Goal: Task Accomplishment & Management: Manage account settings

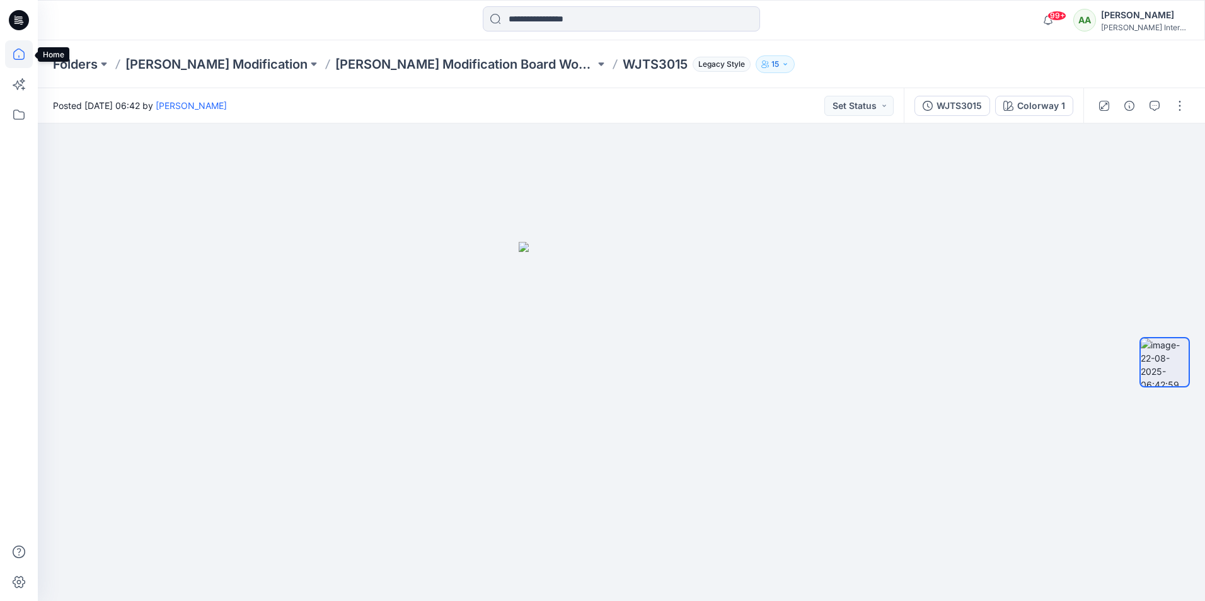
click at [20, 55] on icon at bounding box center [19, 54] width 28 height 28
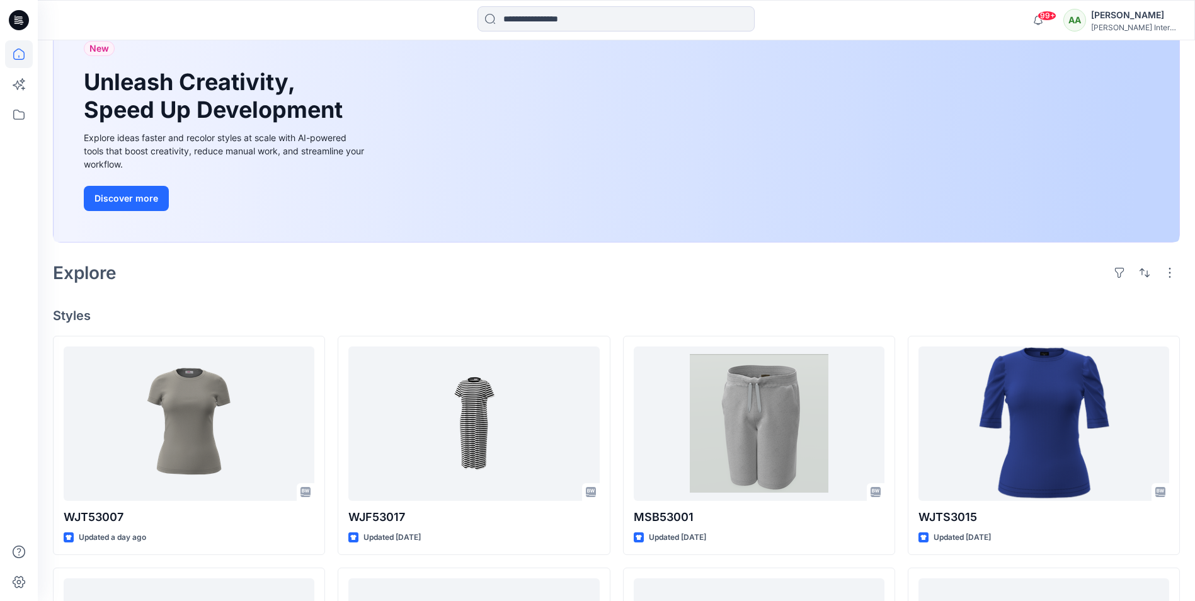
scroll to position [126, 0]
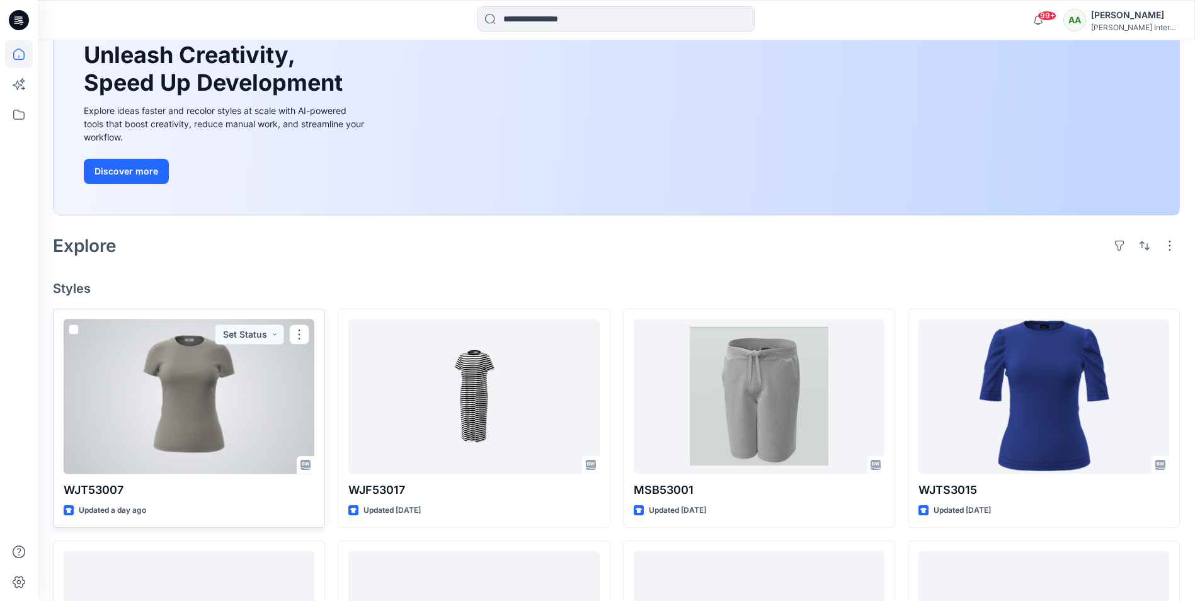
click at [192, 411] on div at bounding box center [189, 396] width 251 height 154
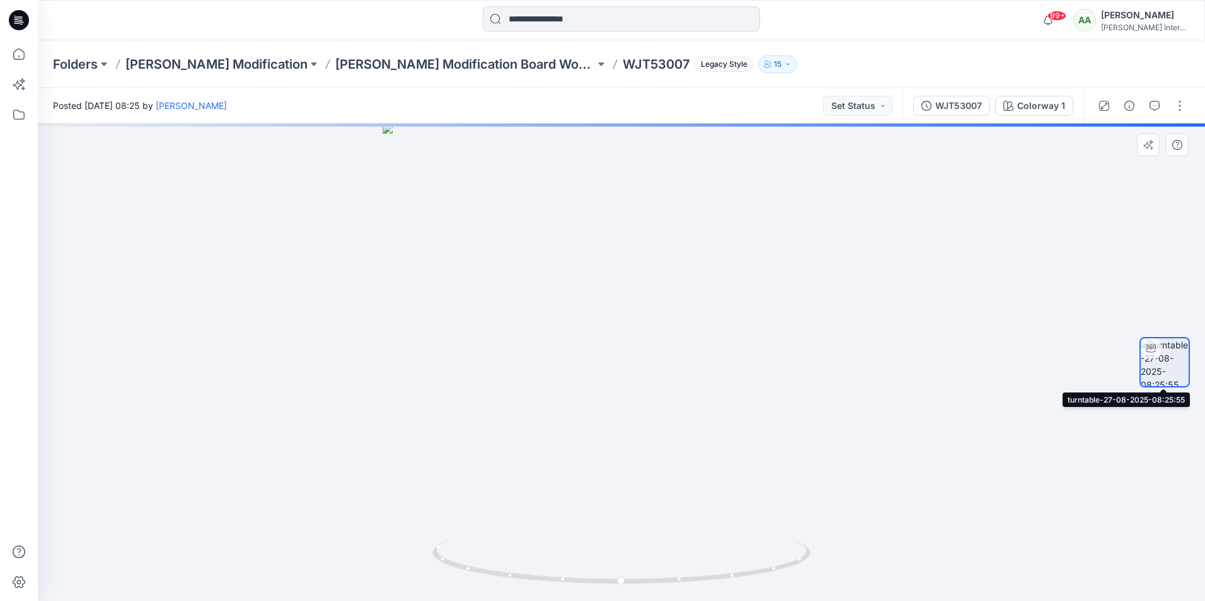
click at [1154, 345] on icon at bounding box center [1151, 348] width 10 height 10
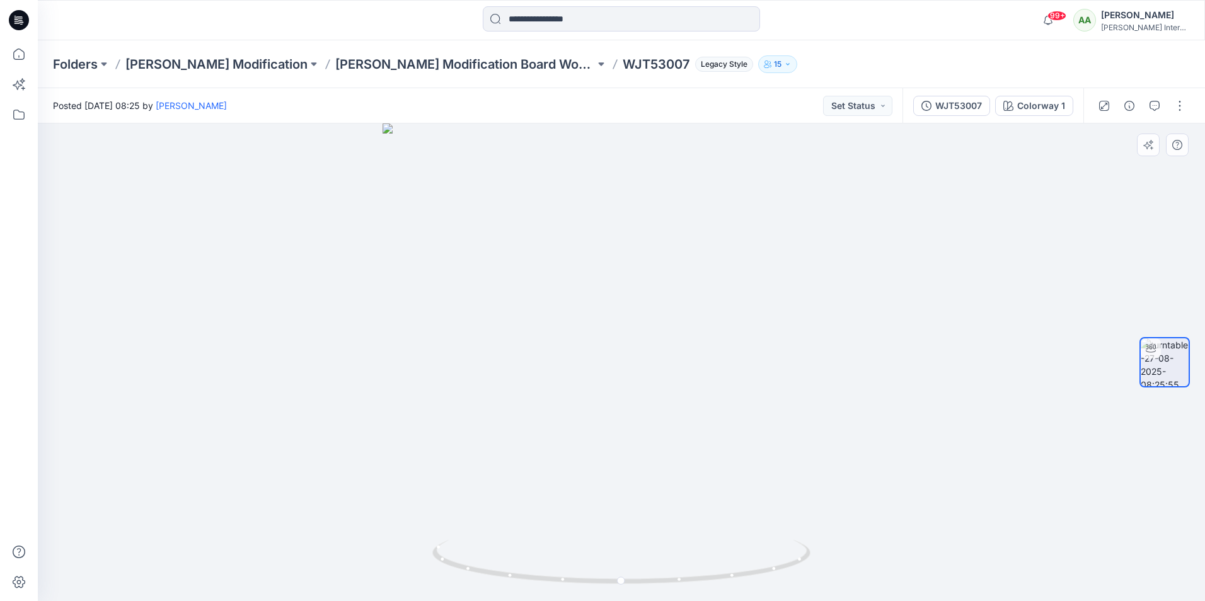
click at [1161, 352] on img at bounding box center [1164, 362] width 48 height 48
click at [984, 105] on button "WJT53007" at bounding box center [951, 106] width 77 height 20
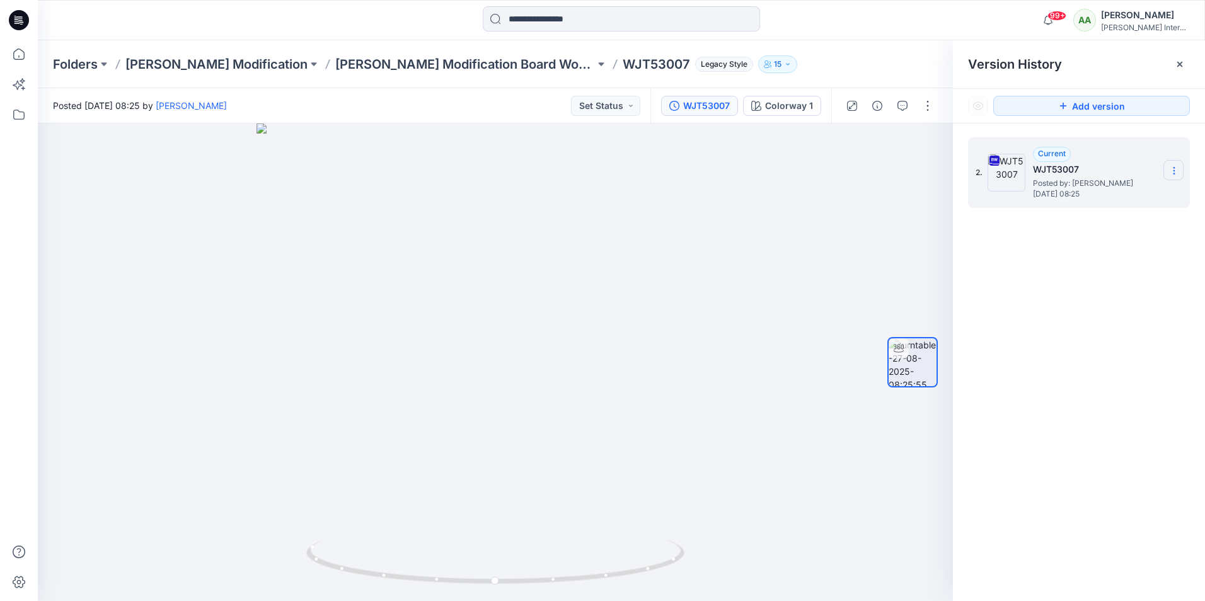
click at [1171, 171] on icon at bounding box center [1174, 171] width 10 height 10
click at [1073, 223] on span "Duplicate Version" at bounding box center [1092, 220] width 71 height 15
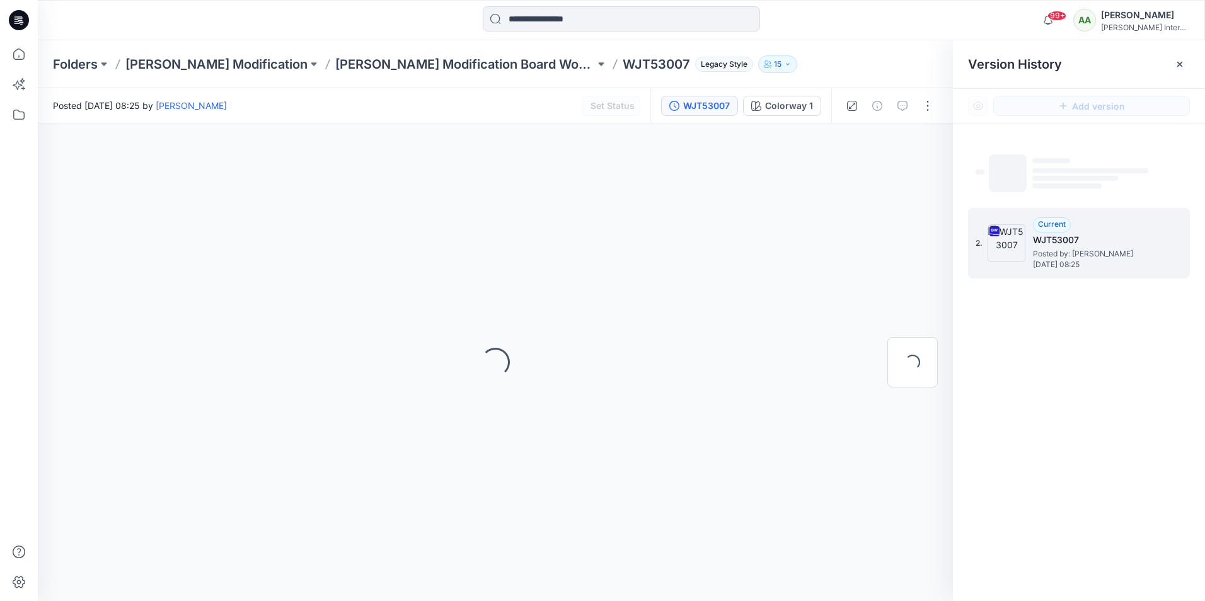
drag, startPoint x: 1025, startPoint y: 236, endPoint x: 1055, endPoint y: 226, distance: 31.3
click at [1030, 235] on div "2. Current WJT53007 Posted by: [PERSON_NAME] [DATE] 08:25" at bounding box center [1069, 243] width 189 height 60
click at [1055, 225] on span "Current" at bounding box center [1052, 223] width 28 height 9
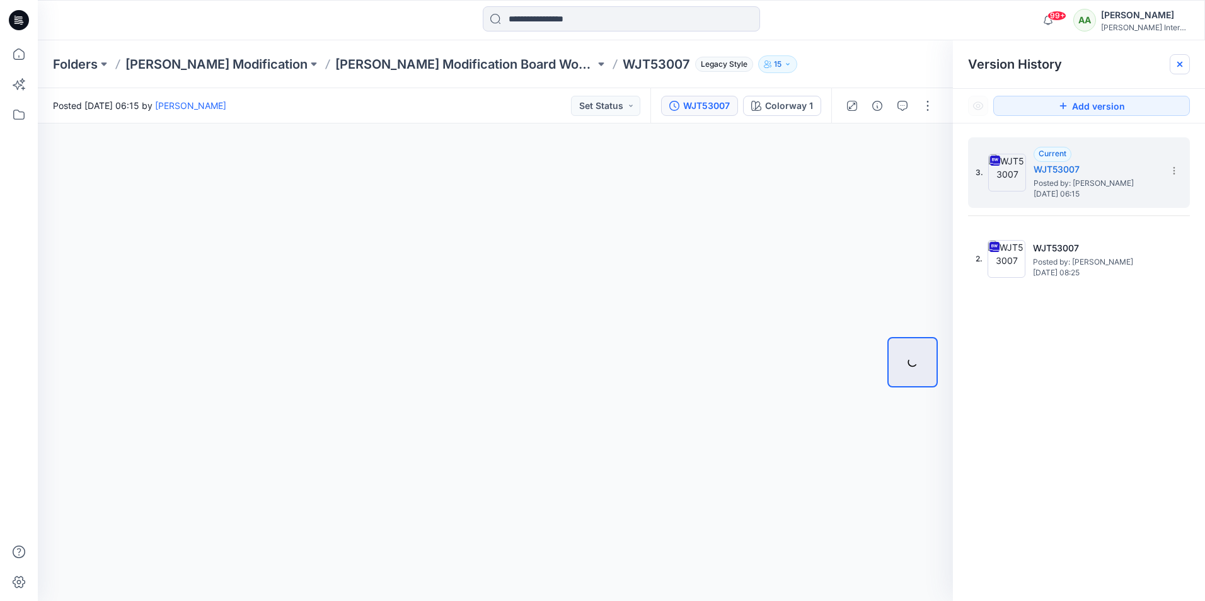
click at [1181, 66] on icon at bounding box center [1179, 64] width 5 height 5
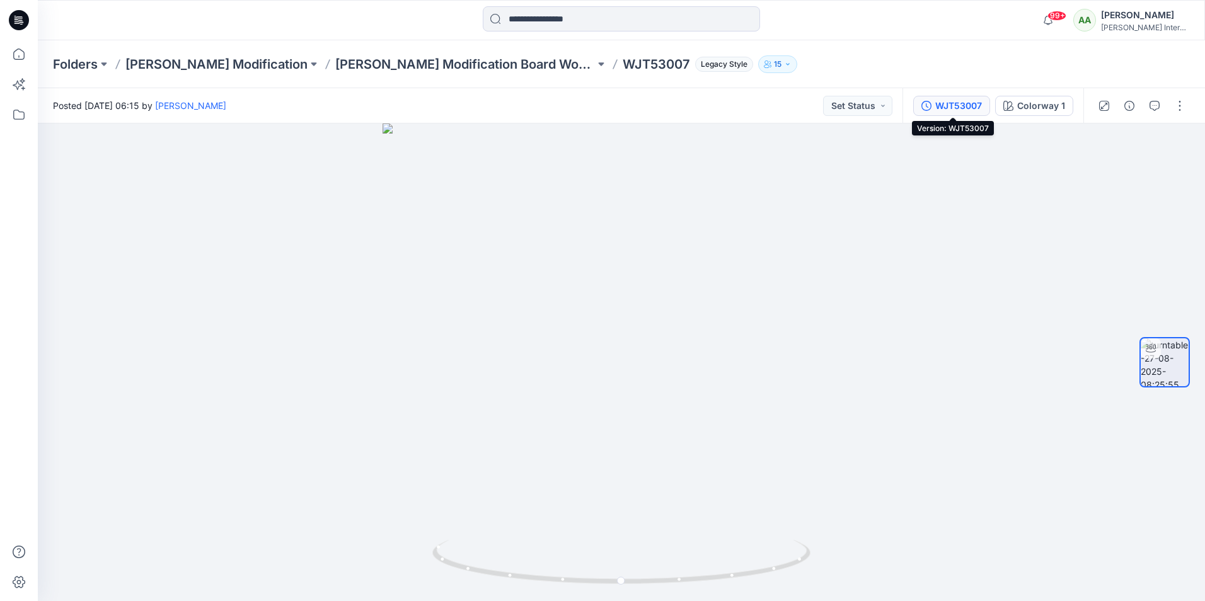
click at [955, 110] on div "WJT53007" at bounding box center [958, 106] width 47 height 14
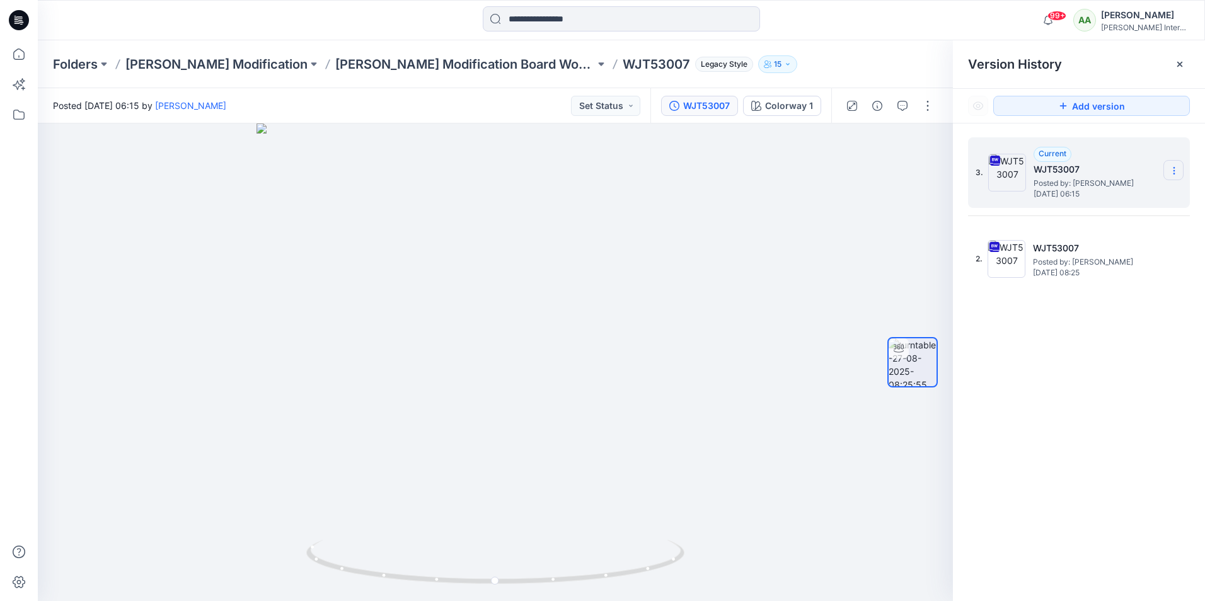
click at [1168, 170] on section at bounding box center [1173, 170] width 20 height 20
click at [1080, 279] on span "Delete Version" at bounding box center [1086, 276] width 59 height 15
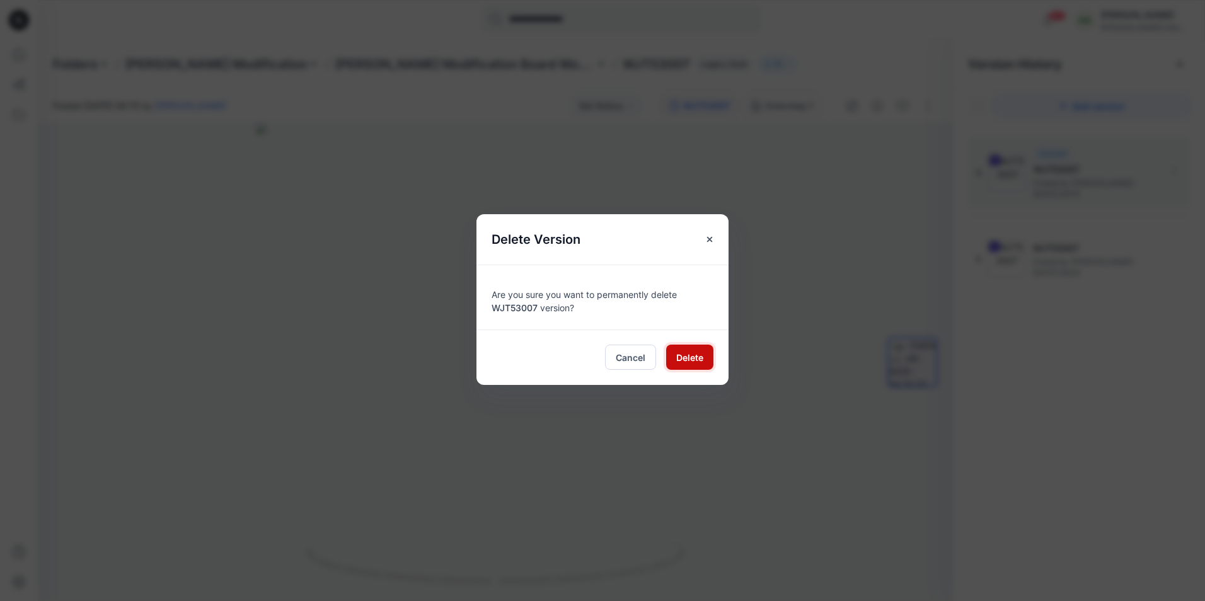
drag, startPoint x: 697, startPoint y: 355, endPoint x: 712, endPoint y: 345, distance: 18.2
click at [697, 354] on span "Delete" at bounding box center [689, 357] width 27 height 13
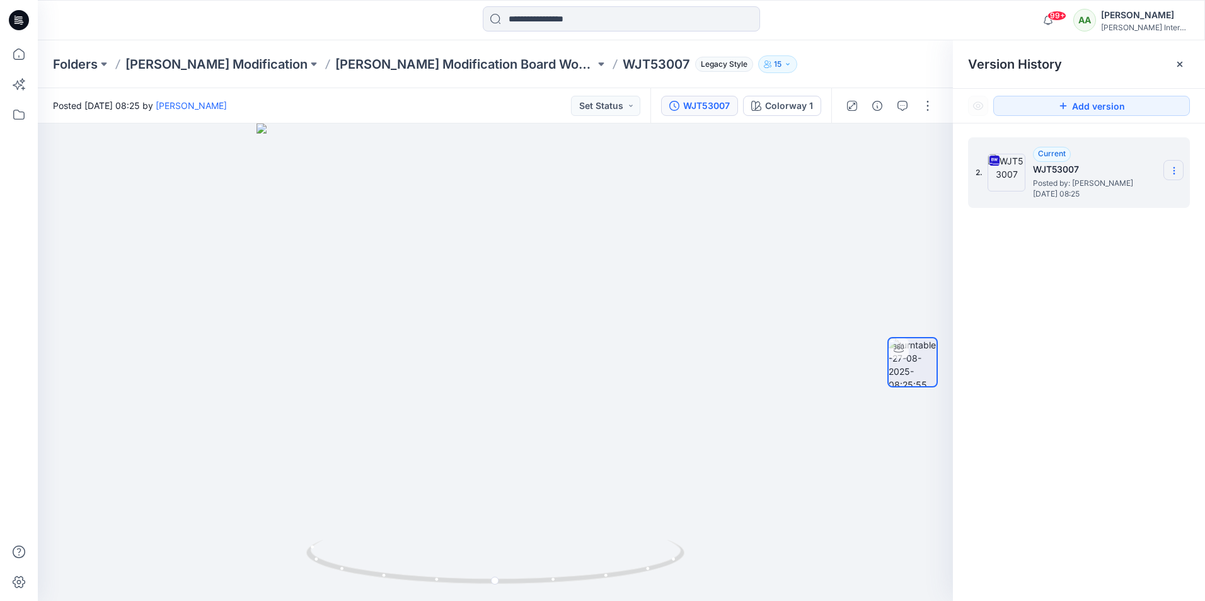
click at [1173, 169] on icon at bounding box center [1174, 171] width 10 height 10
click at [1068, 198] on span "Download Source BW File" at bounding box center [1109, 195] width 105 height 15
